Goal: Task Accomplishment & Management: Manage account settings

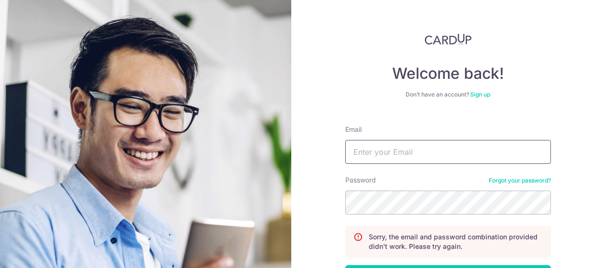
click at [374, 154] on input "Email" at bounding box center [448, 152] width 206 height 24
type input "[EMAIL_ADDRESS][DOMAIN_NAME]"
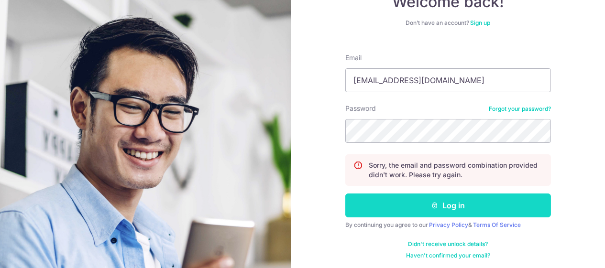
click at [442, 200] on button "Log in" at bounding box center [448, 206] width 206 height 24
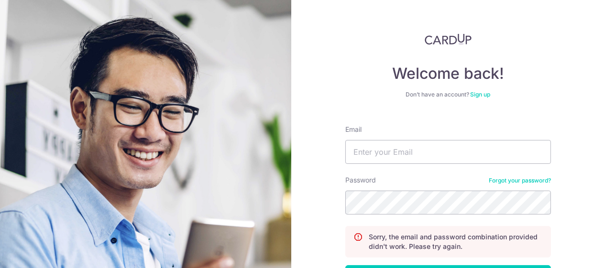
scroll to position [72, 0]
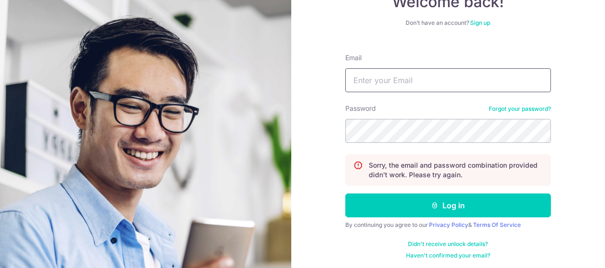
click at [407, 90] on input "Email" at bounding box center [448, 80] width 206 height 24
type input "[EMAIL_ADDRESS][DOMAIN_NAME]"
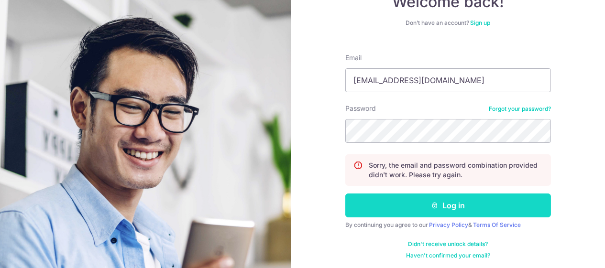
click at [431, 207] on icon "submit" at bounding box center [435, 206] width 8 height 8
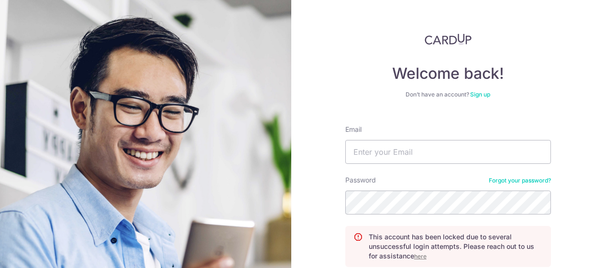
scroll to position [72, 0]
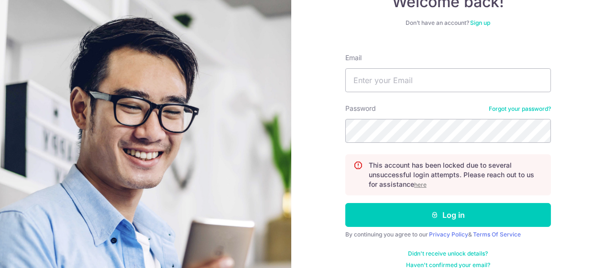
click at [417, 185] on u "here" at bounding box center [420, 184] width 12 height 7
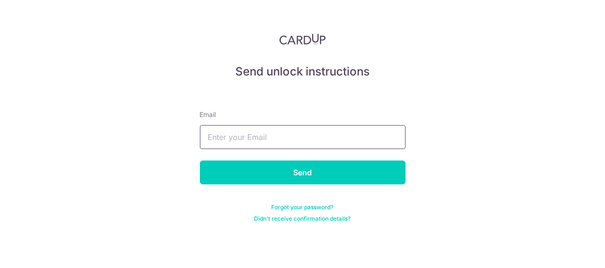
click at [245, 134] on input "text" at bounding box center [303, 137] width 206 height 24
click at [261, 135] on input "text" at bounding box center [303, 137] width 206 height 24
type input "[EMAIL_ADDRESS][DOMAIN_NAME]"
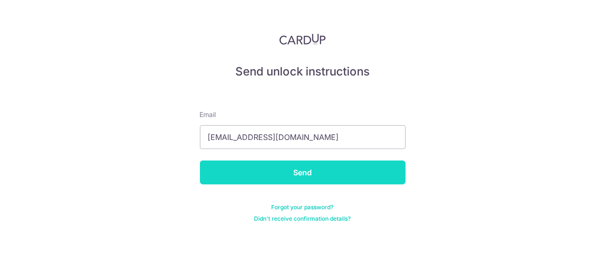
click at [305, 175] on input "Send" at bounding box center [303, 173] width 206 height 24
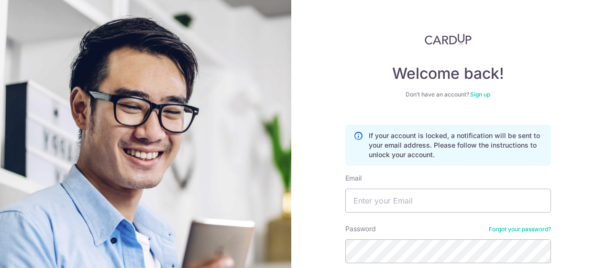
scroll to position [83, 0]
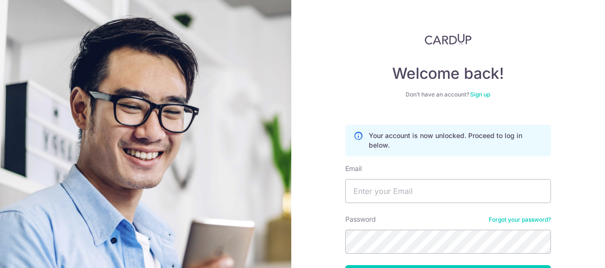
scroll to position [72, 0]
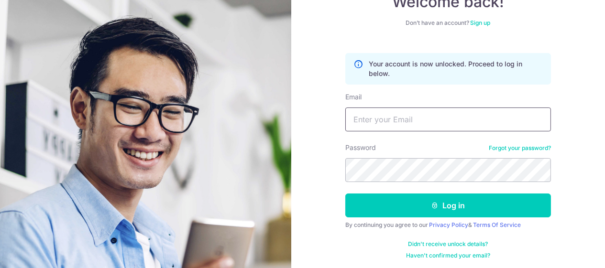
click at [392, 113] on input "Email" at bounding box center [448, 120] width 206 height 24
type input "[EMAIL_ADDRESS][DOMAIN_NAME]"
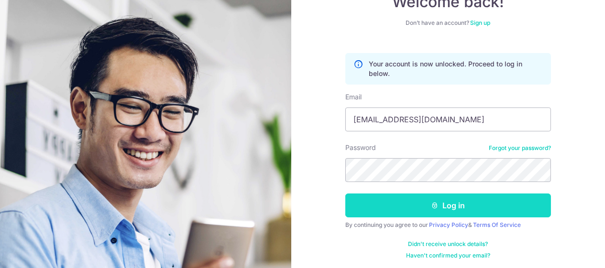
click at [458, 211] on button "Log in" at bounding box center [448, 206] width 206 height 24
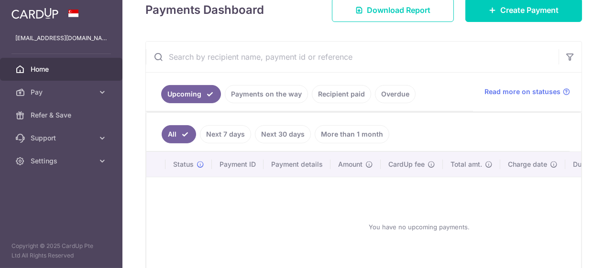
click at [312, 103] on link "Recipient paid" at bounding box center [341, 94] width 59 height 18
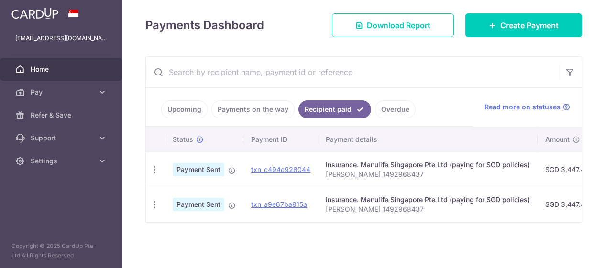
scroll to position [172, 0]
click at [211, 104] on link "Payments on the way" at bounding box center [252, 109] width 83 height 18
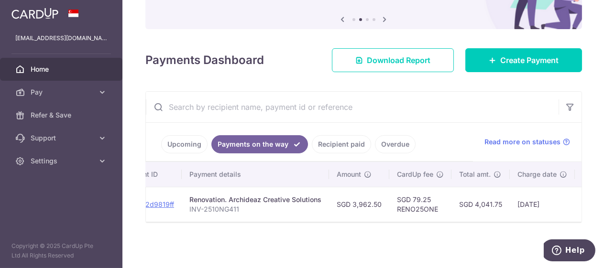
scroll to position [0, 0]
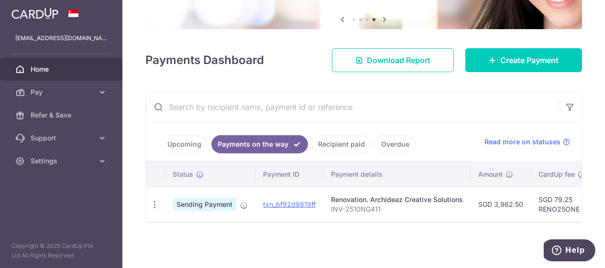
click at [312, 139] on link "Recipient paid" at bounding box center [341, 144] width 59 height 18
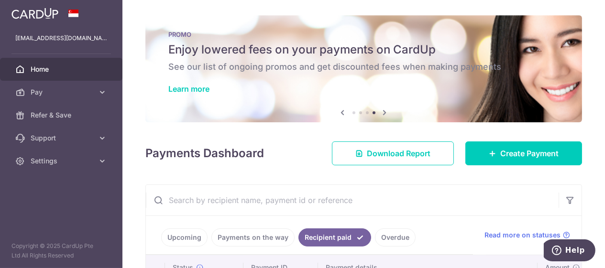
click at [0, 0] on icon "button" at bounding box center [0, 0] width 0 height 0
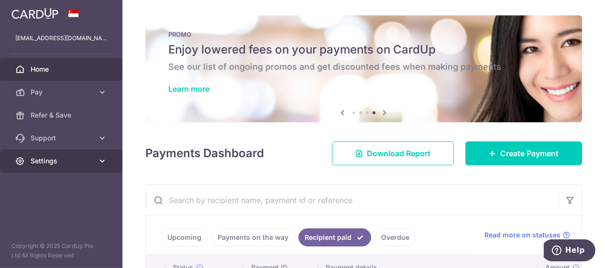
click at [98, 156] on icon at bounding box center [103, 161] width 10 height 10
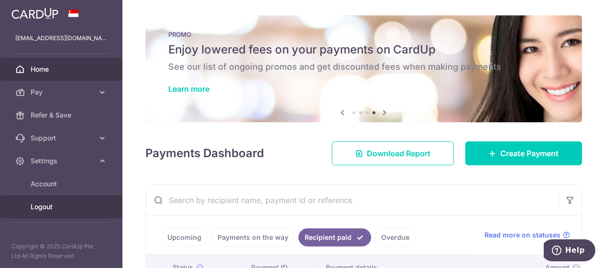
click at [41, 207] on span "Logout" at bounding box center [62, 207] width 63 height 10
